Goal: Use online tool/utility: Utilize a website feature to perform a specific function

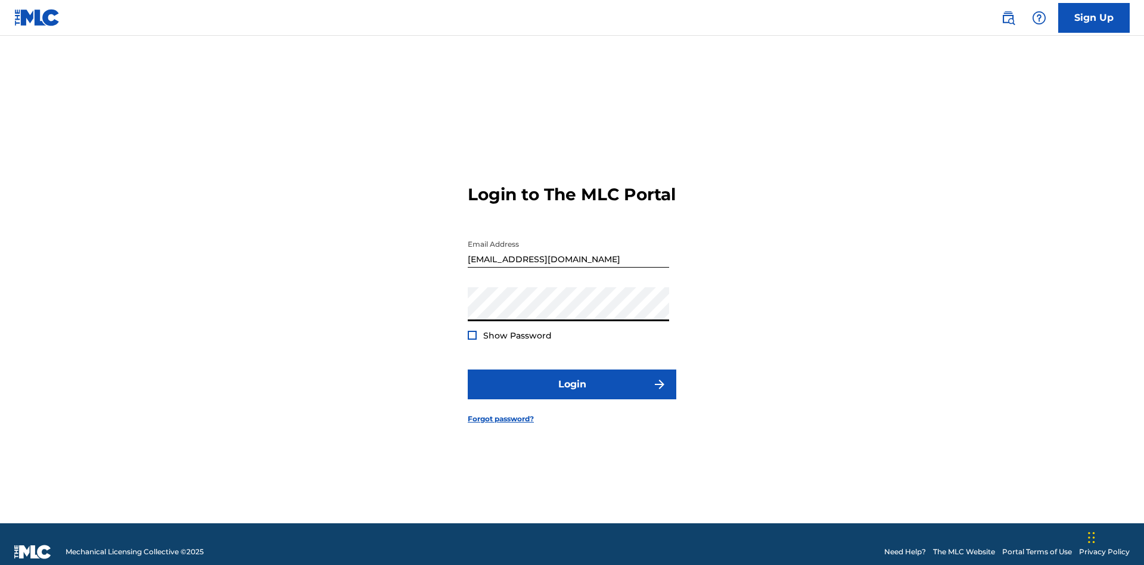
scroll to position [15, 0]
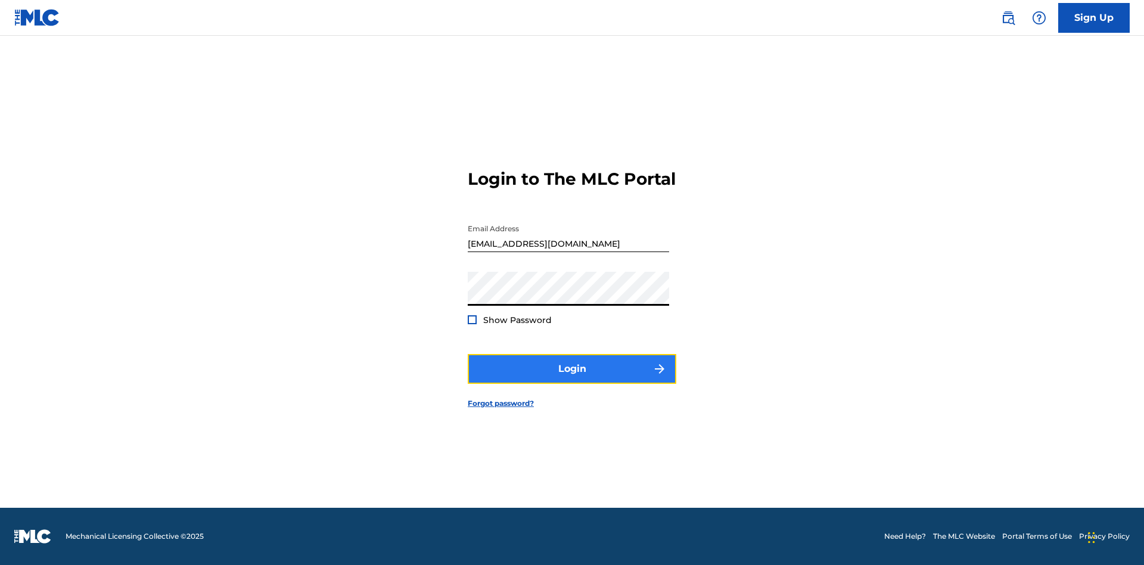
click at [572, 379] on button "Login" at bounding box center [572, 369] width 208 height 30
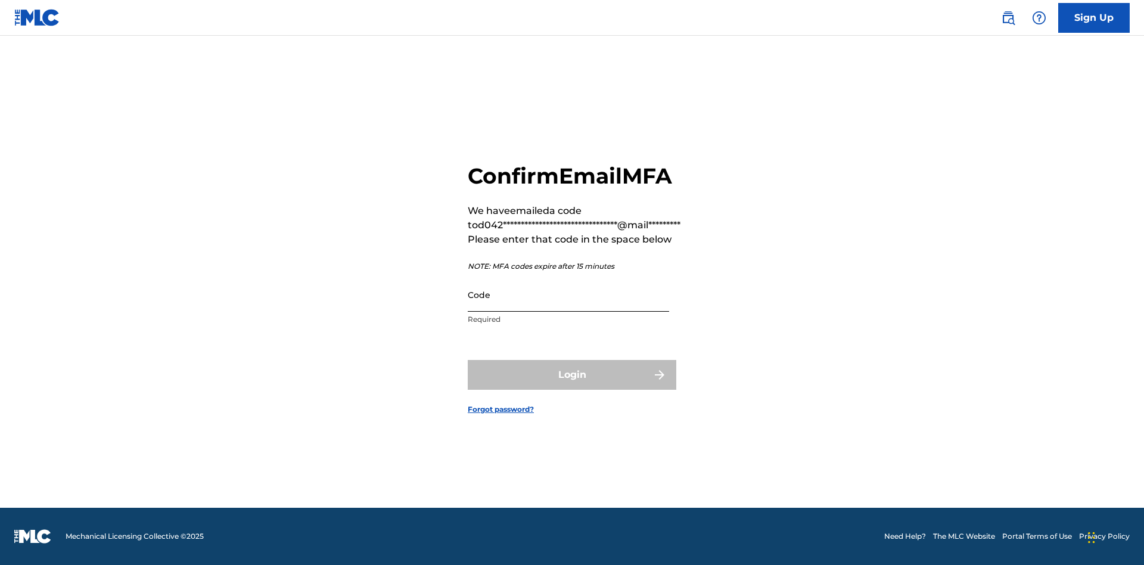
click at [568, 294] on input "Code" at bounding box center [568, 295] width 201 height 34
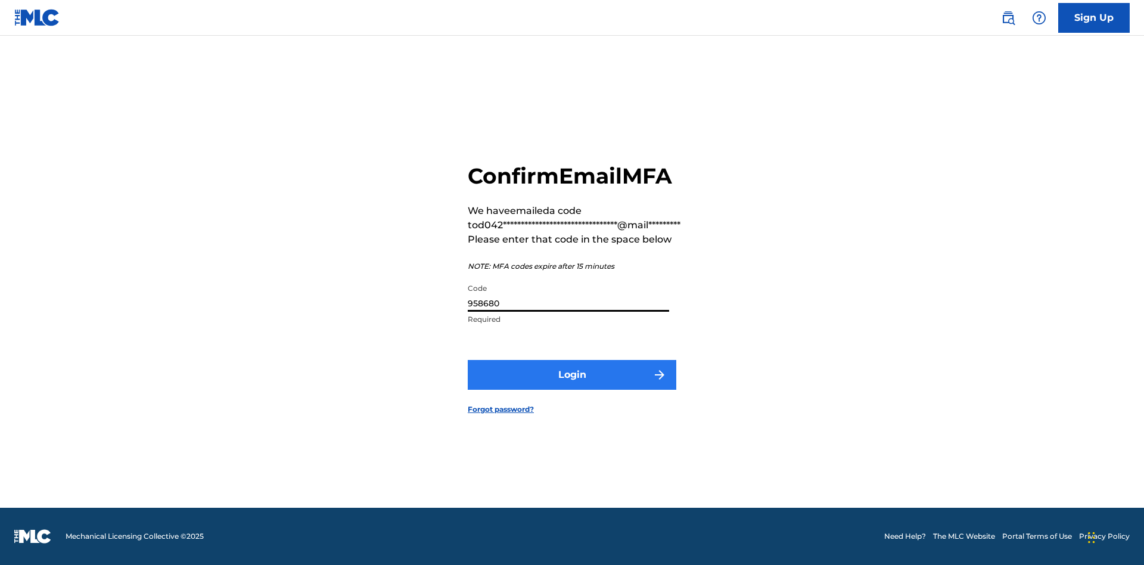
type input "958680"
click at [572, 374] on button "Login" at bounding box center [572, 375] width 208 height 30
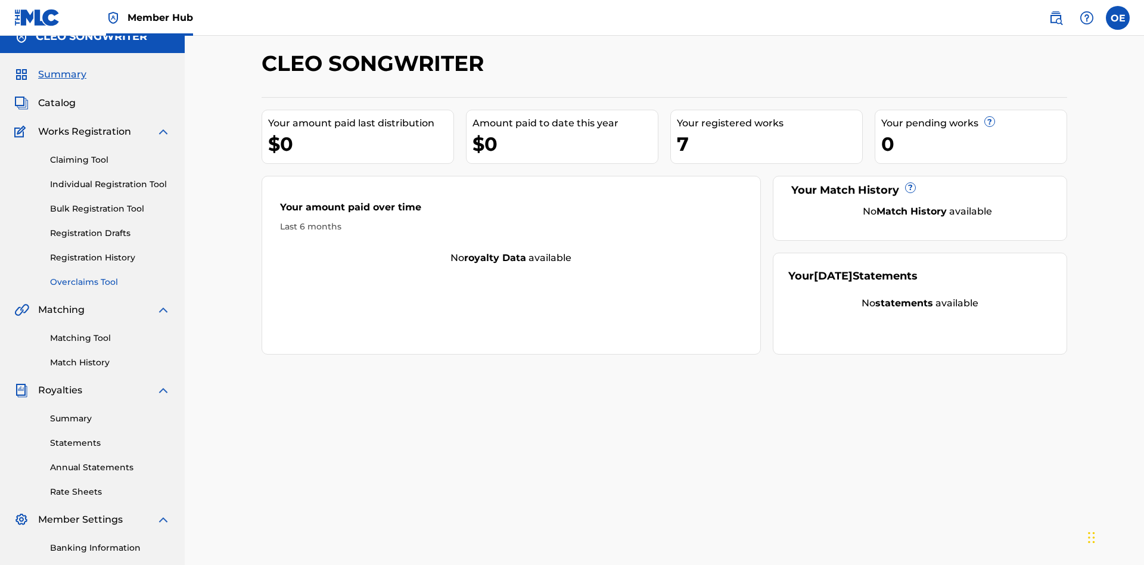
click at [110, 276] on link "Overclaims Tool" at bounding box center [110, 282] width 120 height 13
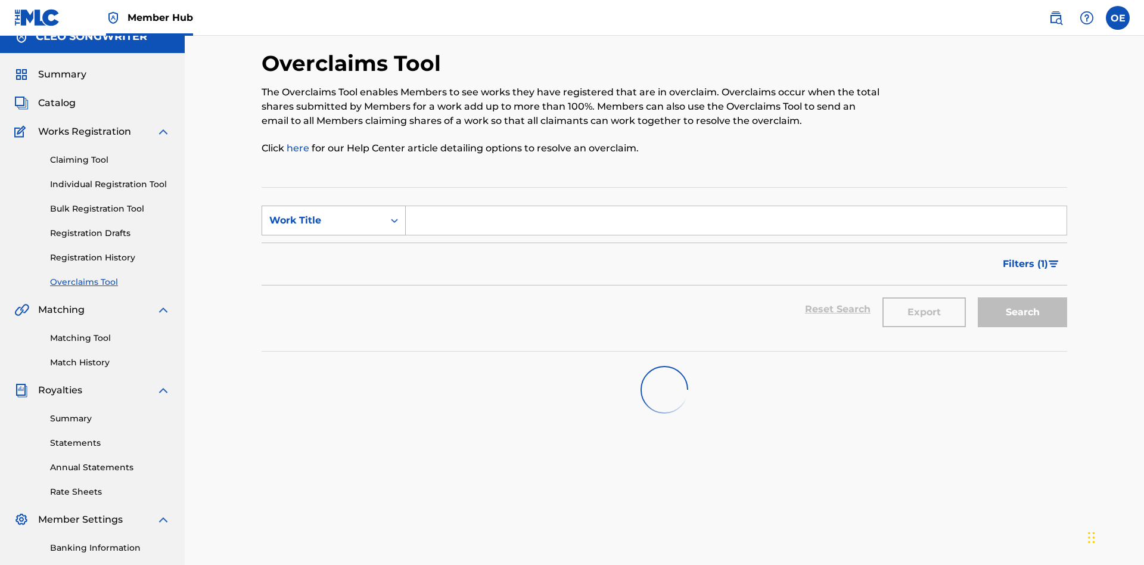
click at [323, 213] on div "Work Title" at bounding box center [322, 220] width 107 height 14
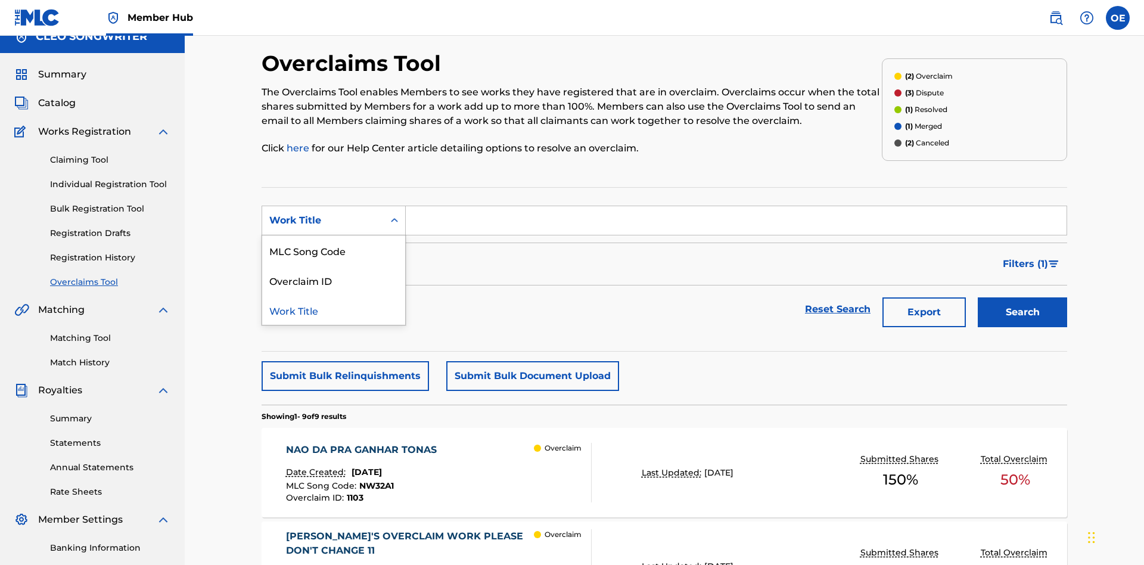
click at [334, 235] on div "MLC Song Code" at bounding box center [333, 250] width 143 height 30
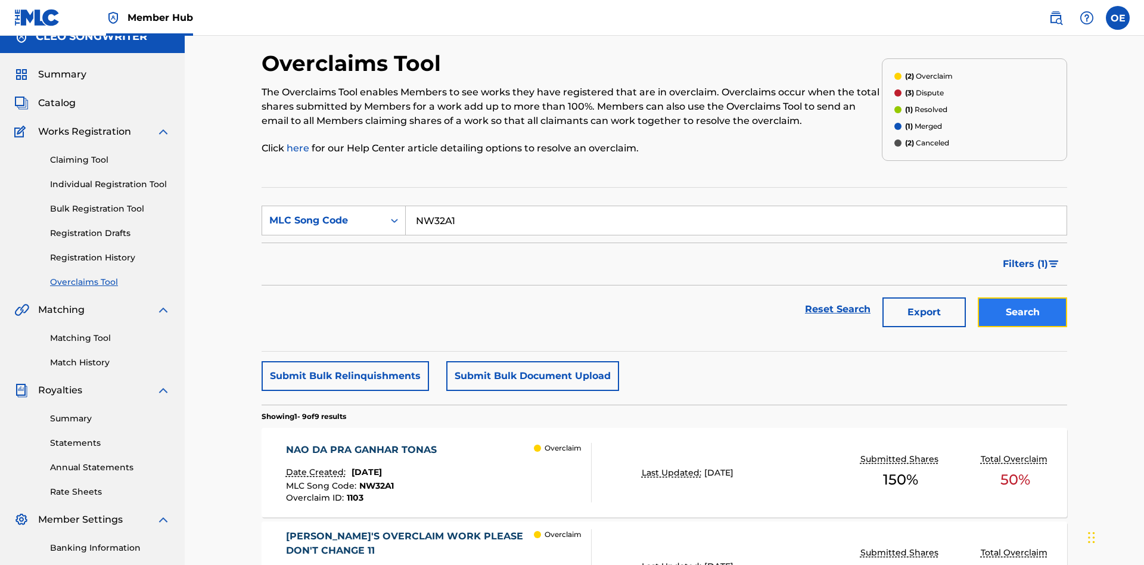
click at [1022, 297] on button "Search" at bounding box center [1021, 312] width 89 height 30
